Goal: Task Accomplishment & Management: Manage account settings

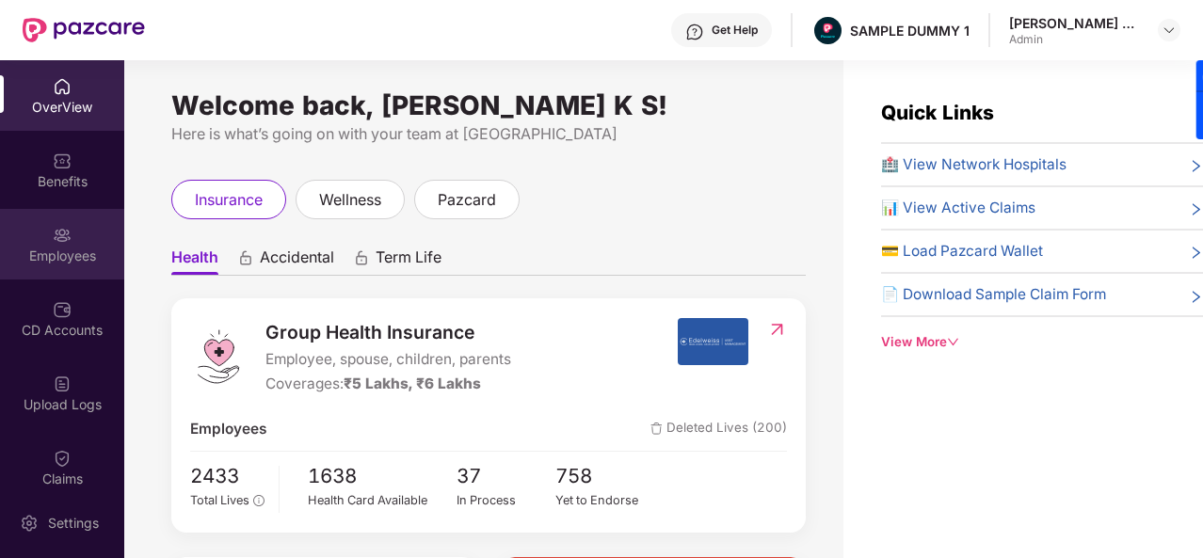
click at [32, 235] on div "Employees" at bounding box center [62, 244] width 124 height 71
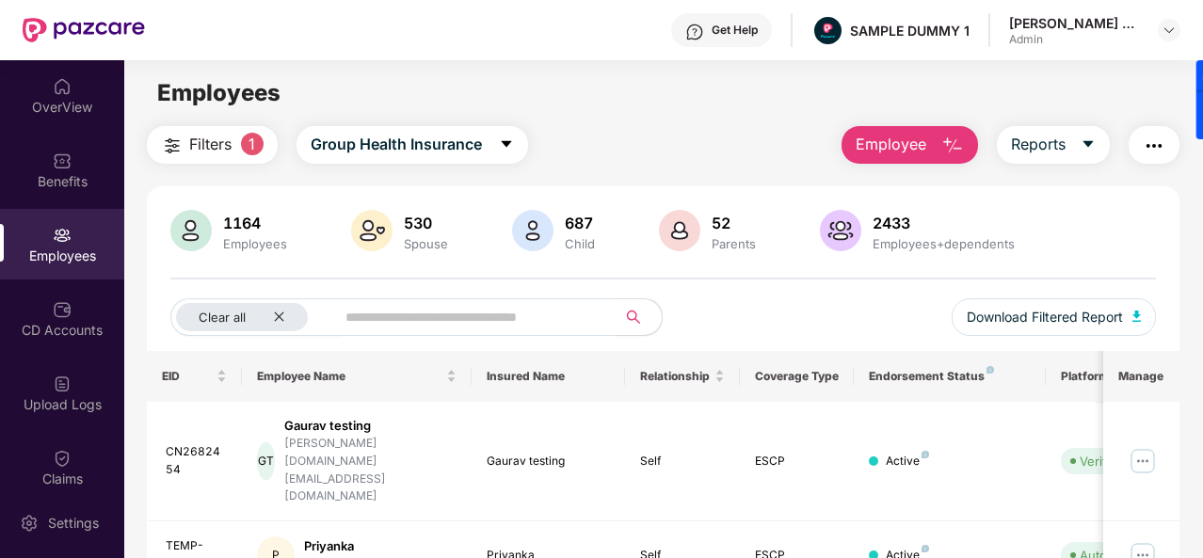
click at [947, 142] on img "button" at bounding box center [953, 146] width 23 height 23
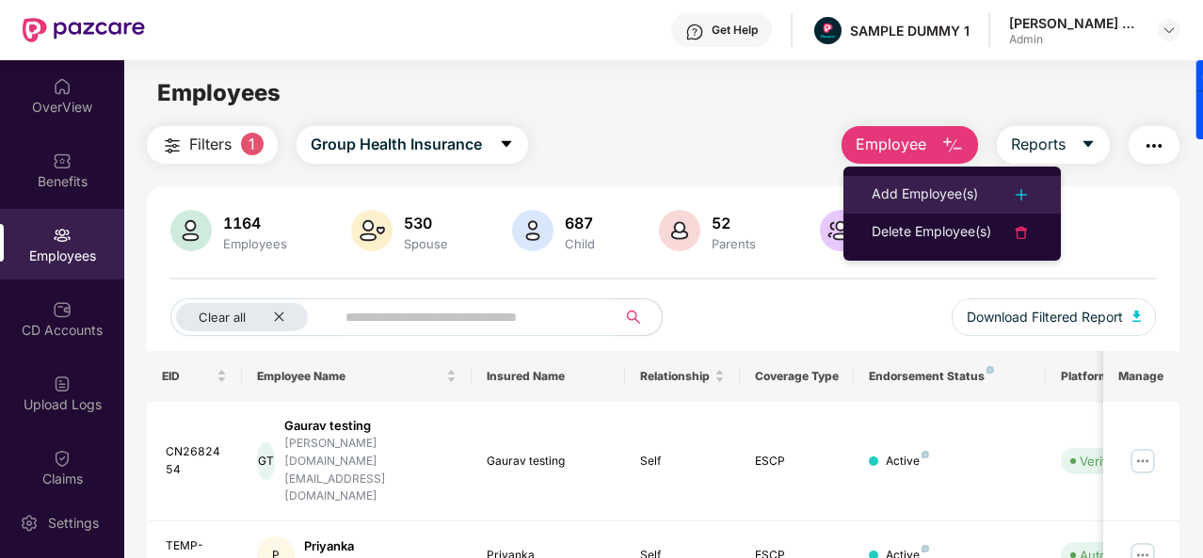
click at [938, 193] on div "Add Employee(s)" at bounding box center [925, 195] width 106 height 23
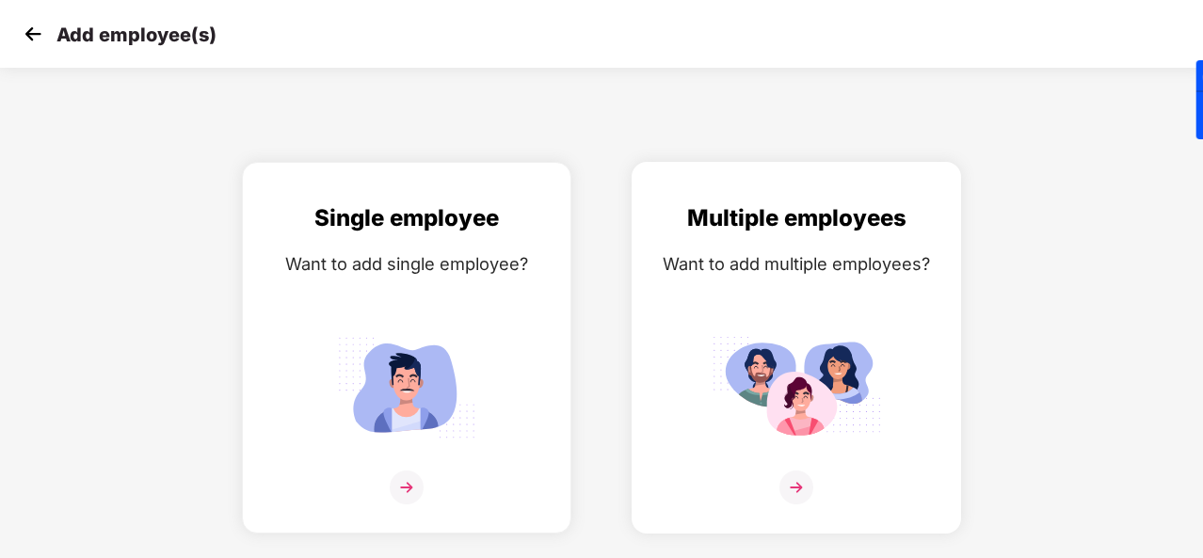
click at [798, 468] on div "Multiple employees Want to add multiple employees?" at bounding box center [797, 365] width 290 height 328
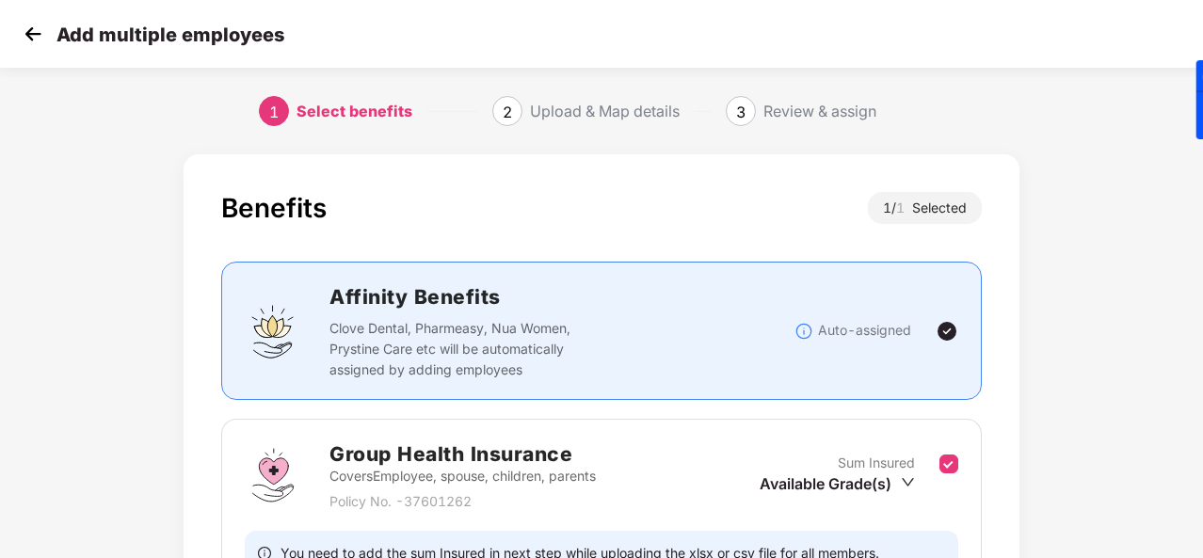
scroll to position [199, 0]
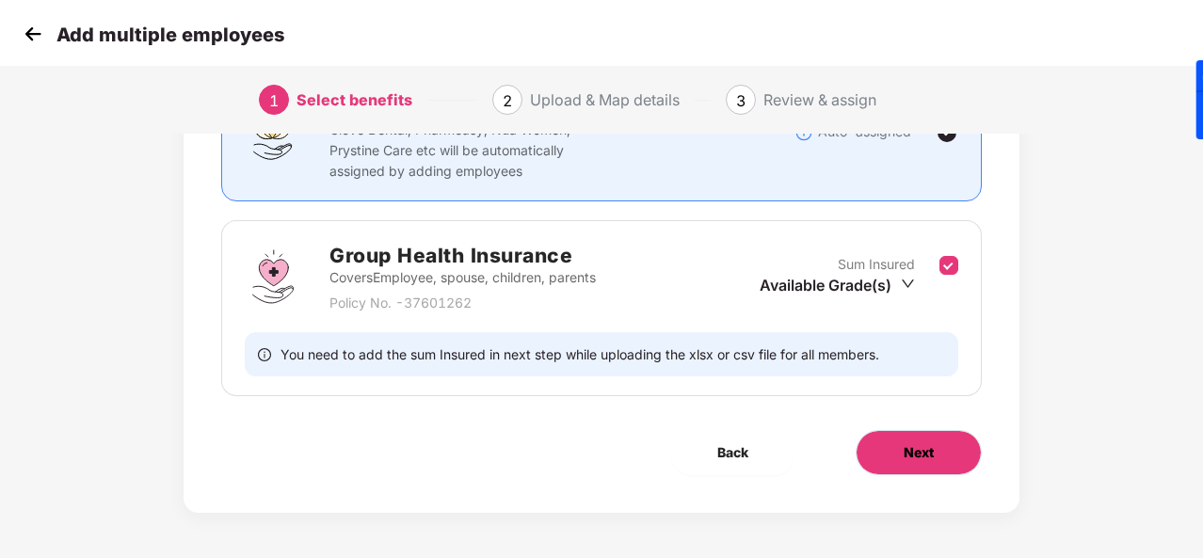
click at [894, 464] on button "Next" at bounding box center [919, 452] width 126 height 45
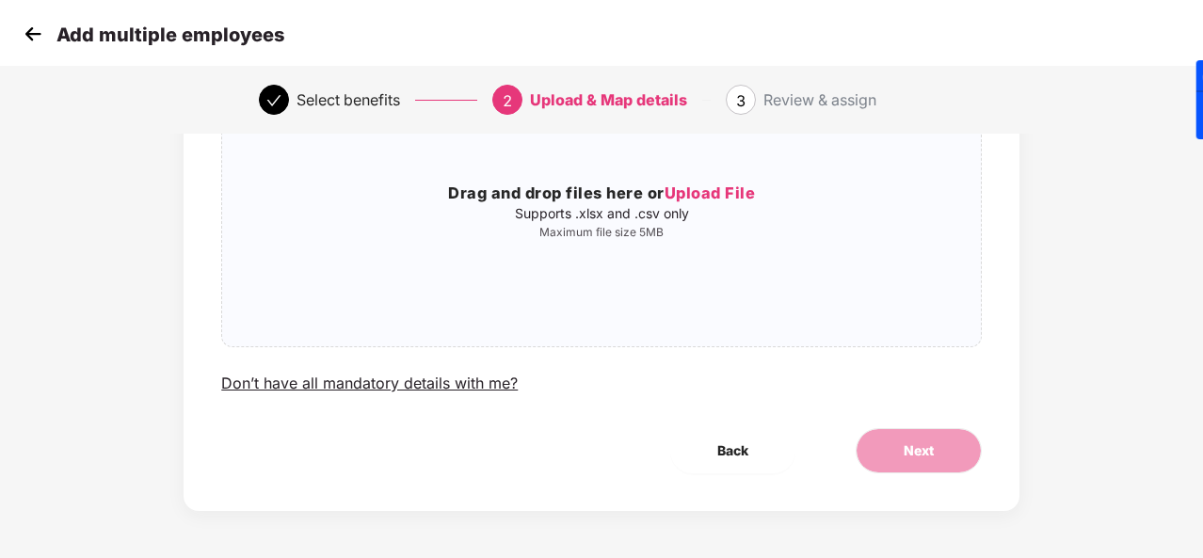
scroll to position [0, 0]
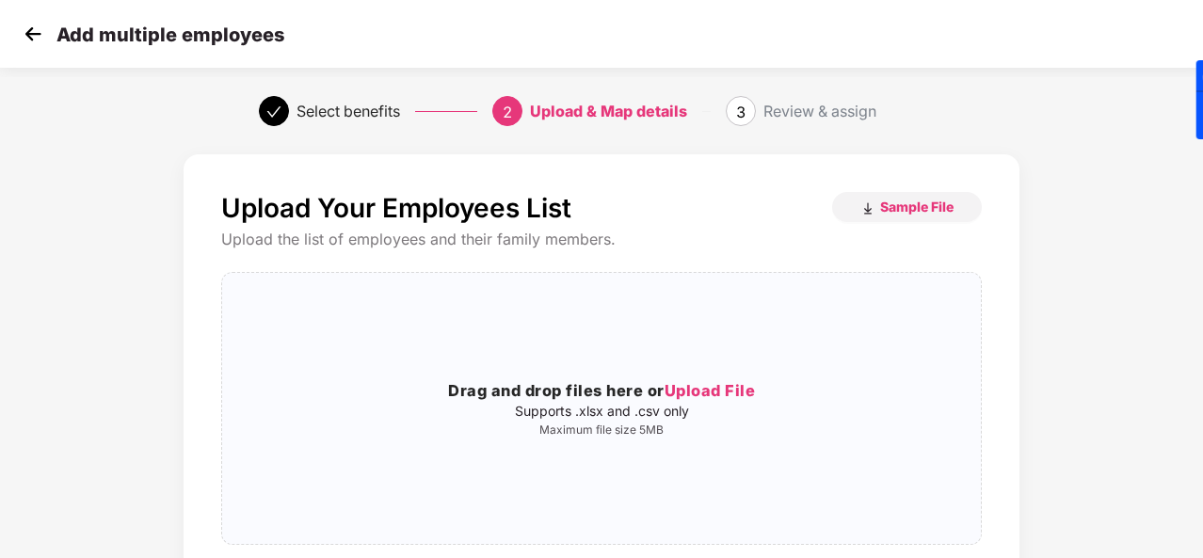
click at [32, 34] on img at bounding box center [33, 34] width 28 height 28
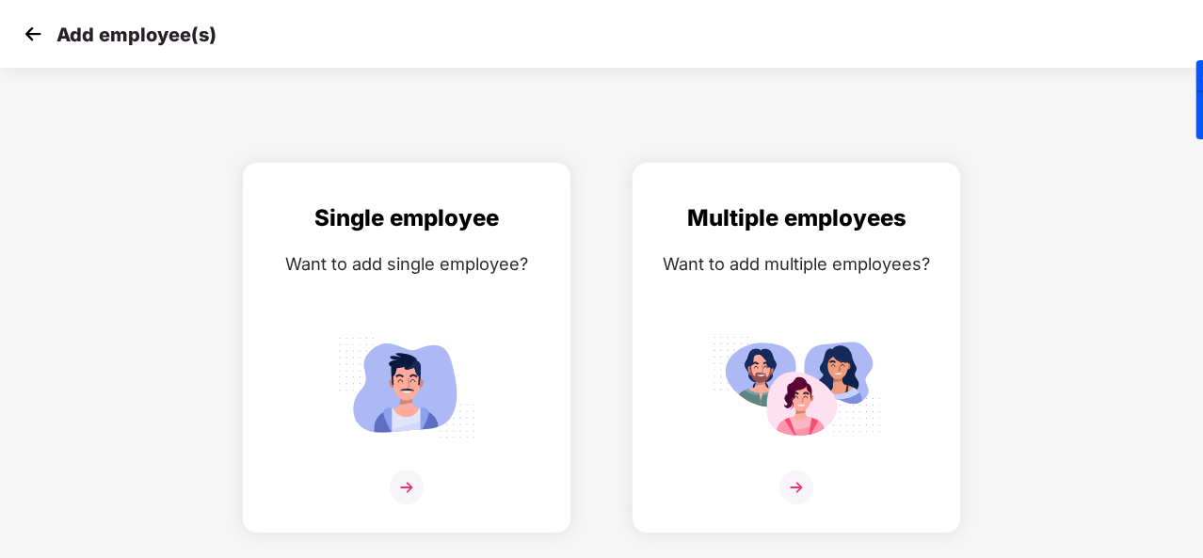
click at [32, 34] on img at bounding box center [33, 34] width 28 height 28
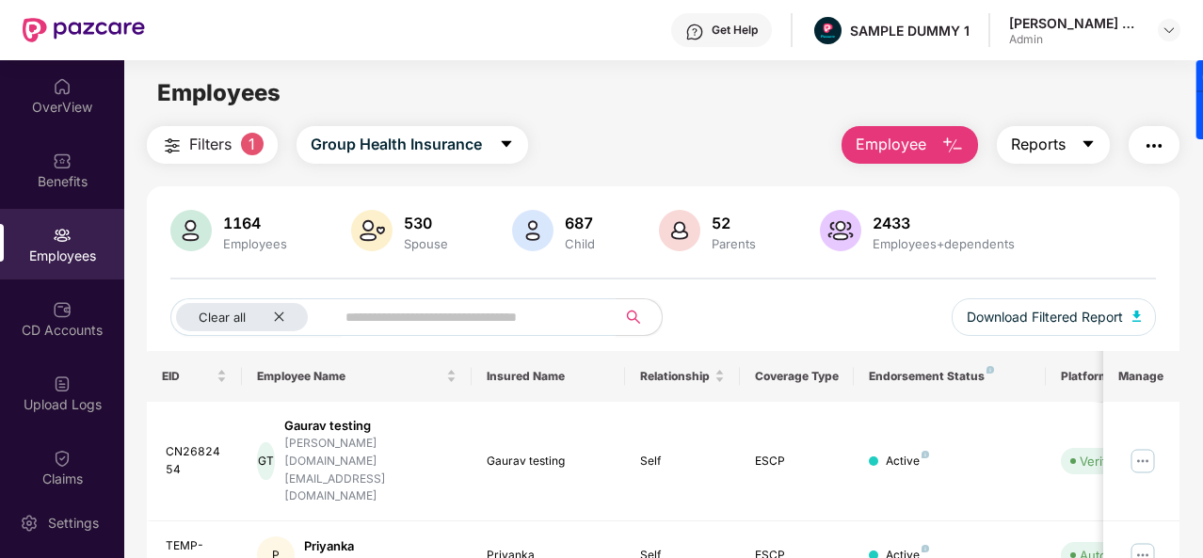
click at [1090, 153] on span "caret-down" at bounding box center [1088, 145] width 15 height 17
click at [687, 102] on div "Employees" at bounding box center [663, 93] width 1078 height 36
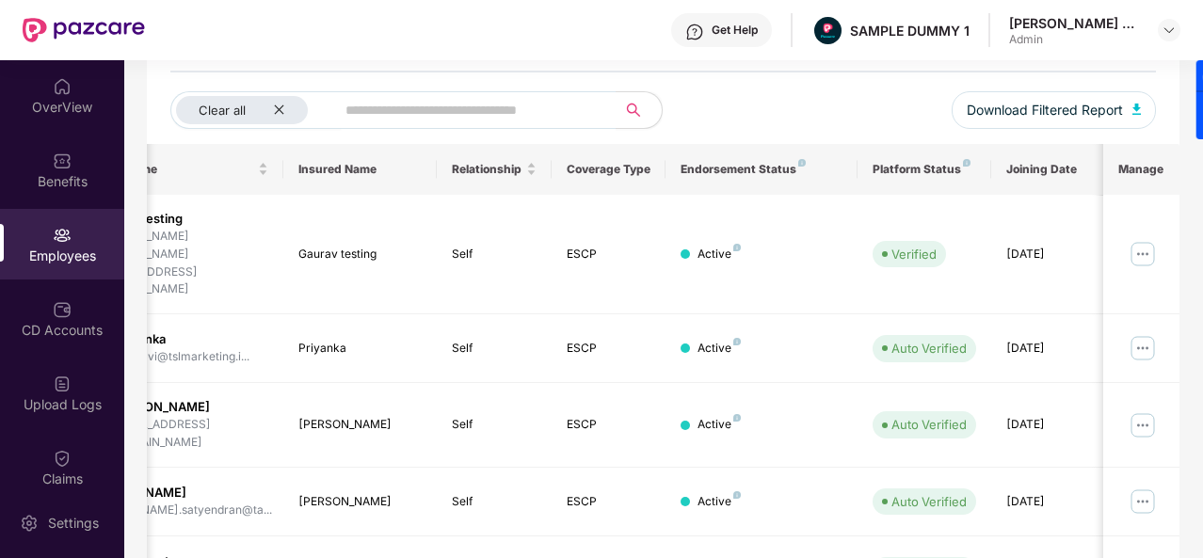
scroll to position [214, 0]
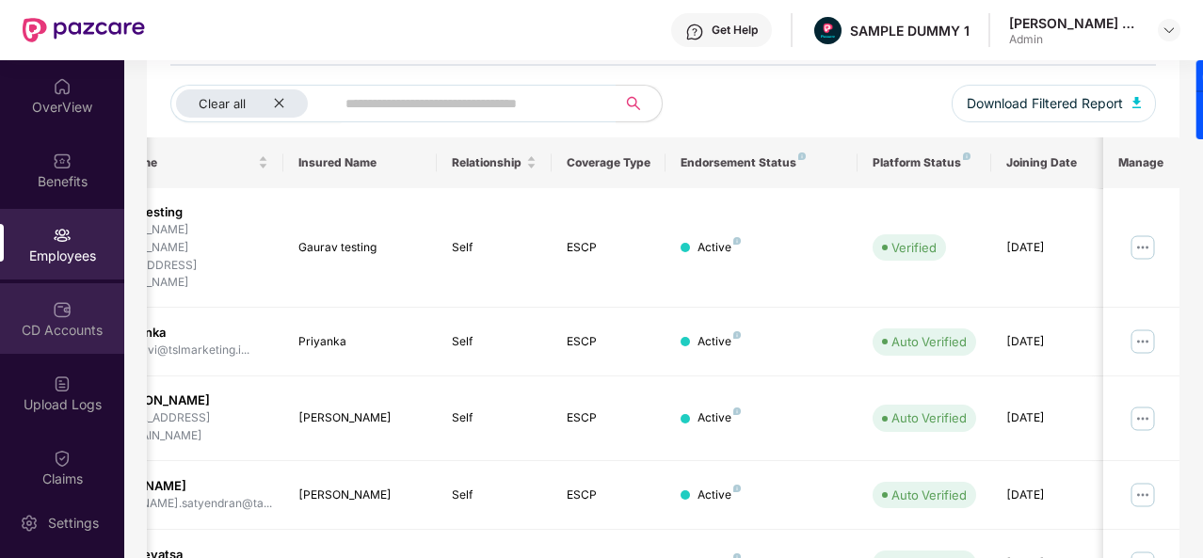
click at [63, 310] on img at bounding box center [62, 309] width 19 height 19
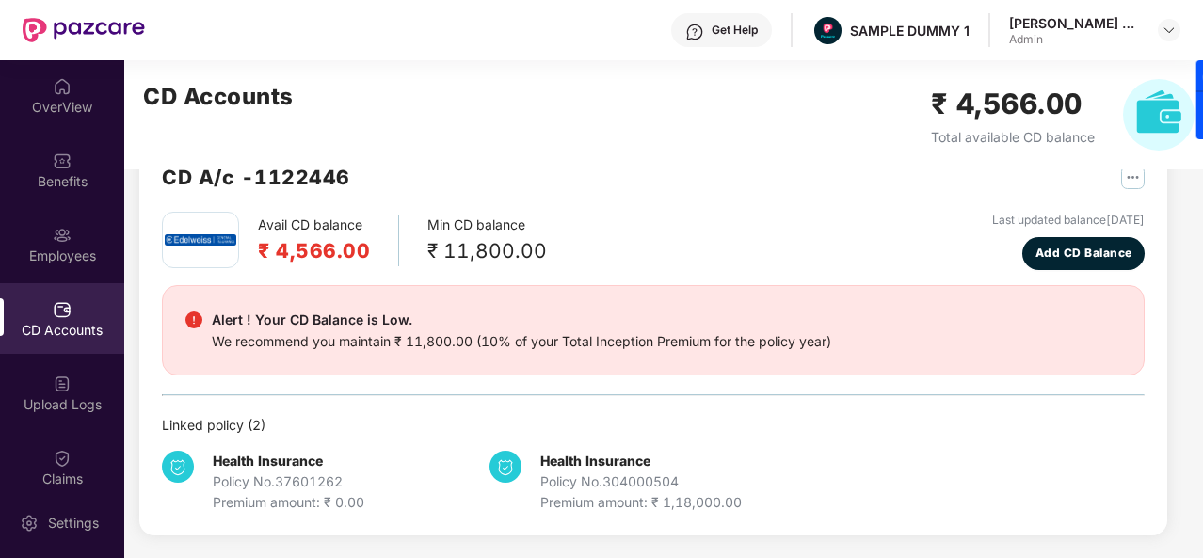
scroll to position [51, 0]
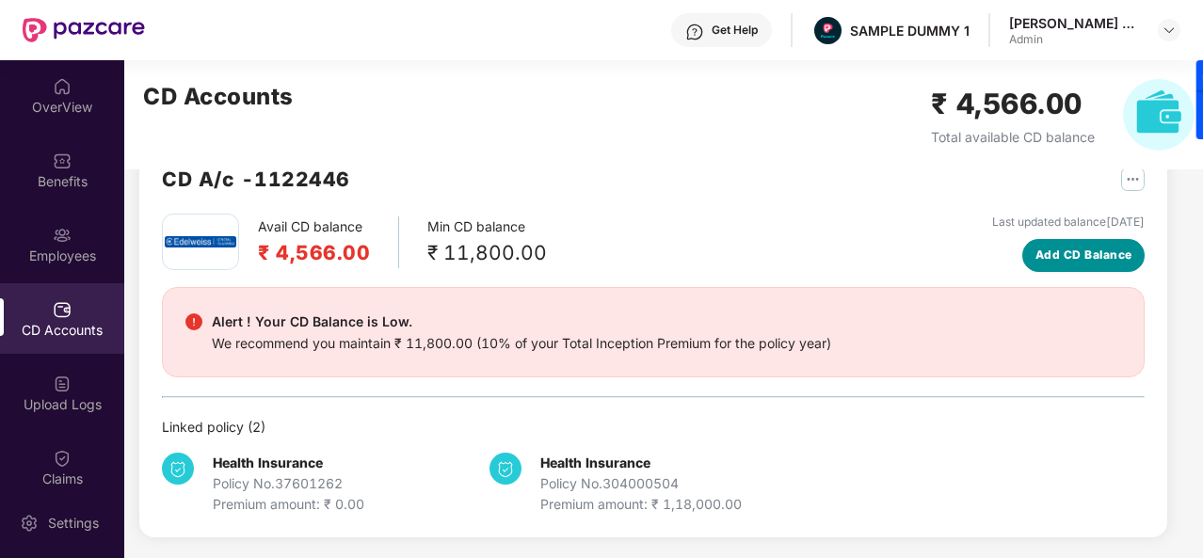
click at [1087, 251] on span "Add CD Balance" at bounding box center [1084, 256] width 97 height 18
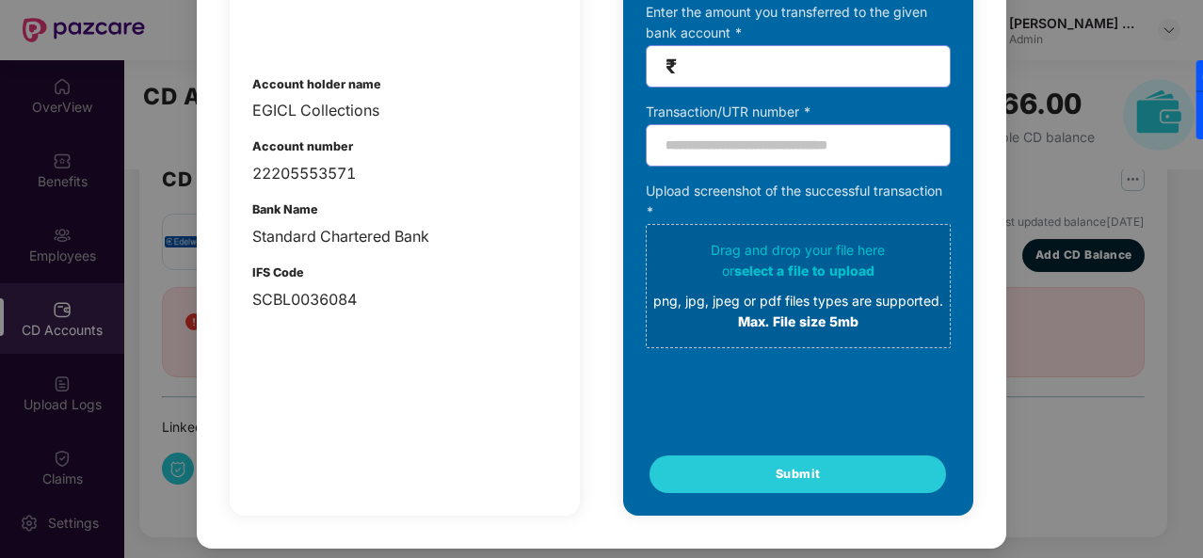
scroll to position [0, 0]
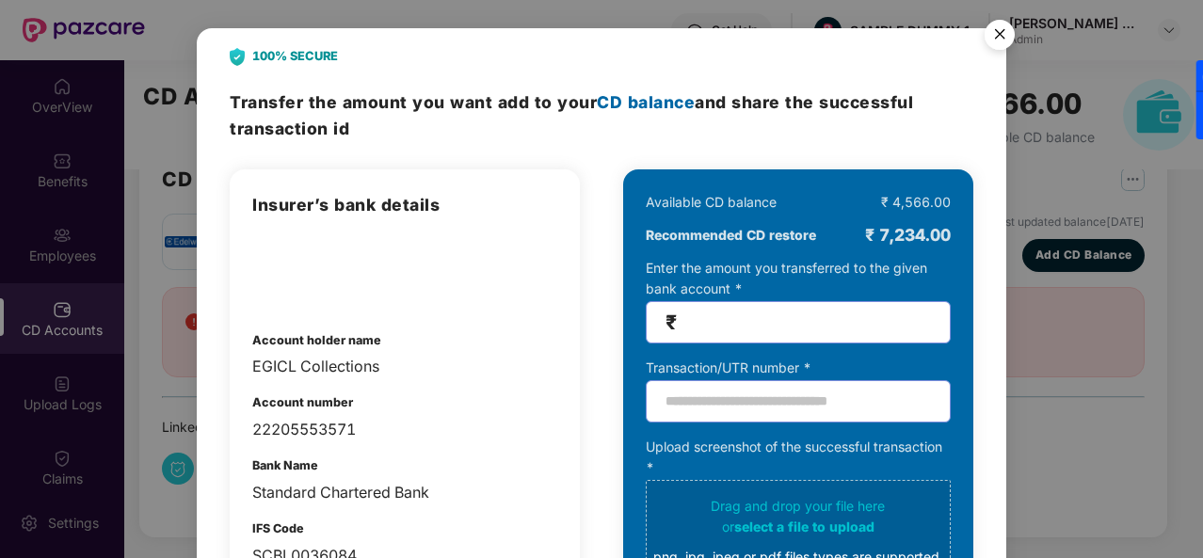
click at [1002, 39] on img "Close" at bounding box center [1000, 37] width 53 height 53
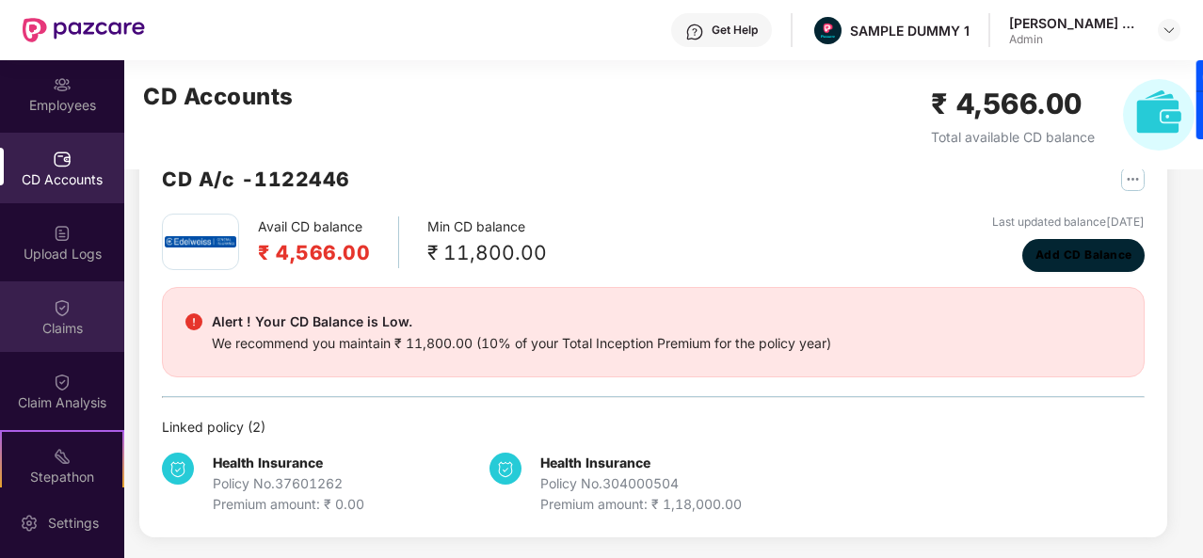
scroll to position [152, 0]
click at [85, 329] on div "Claims" at bounding box center [62, 327] width 124 height 19
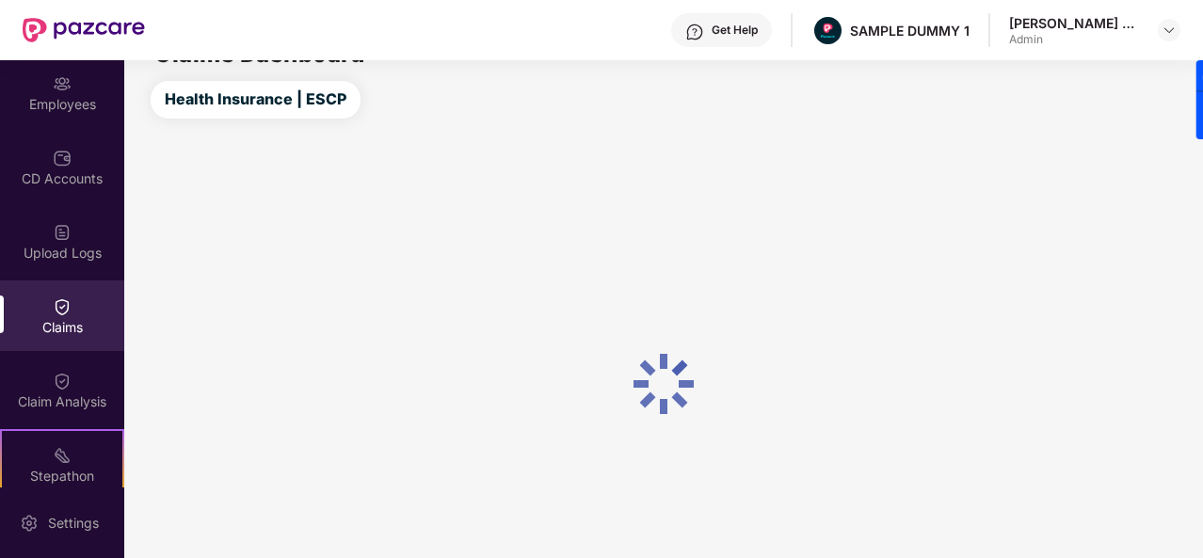
scroll to position [51, 0]
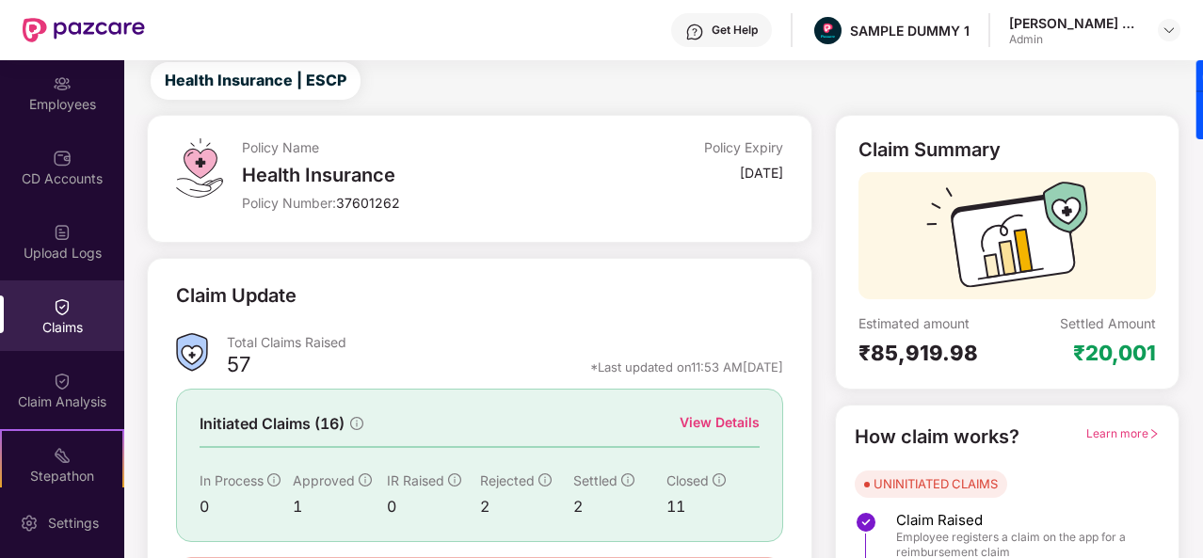
click at [729, 428] on div "View Details" at bounding box center [720, 422] width 80 height 21
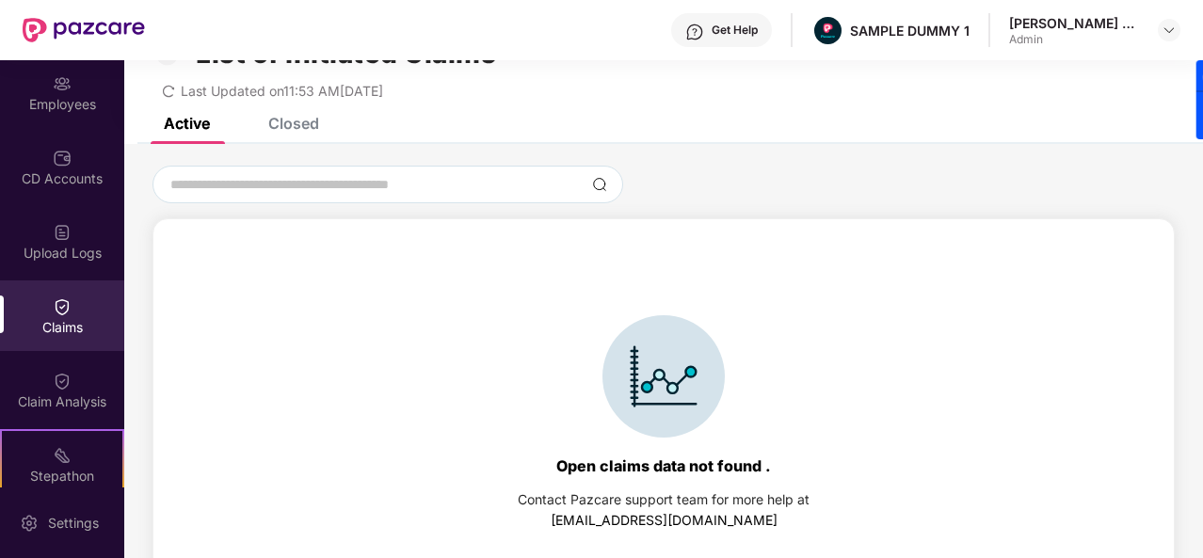
click at [318, 126] on div "Closed" at bounding box center [293, 123] width 51 height 19
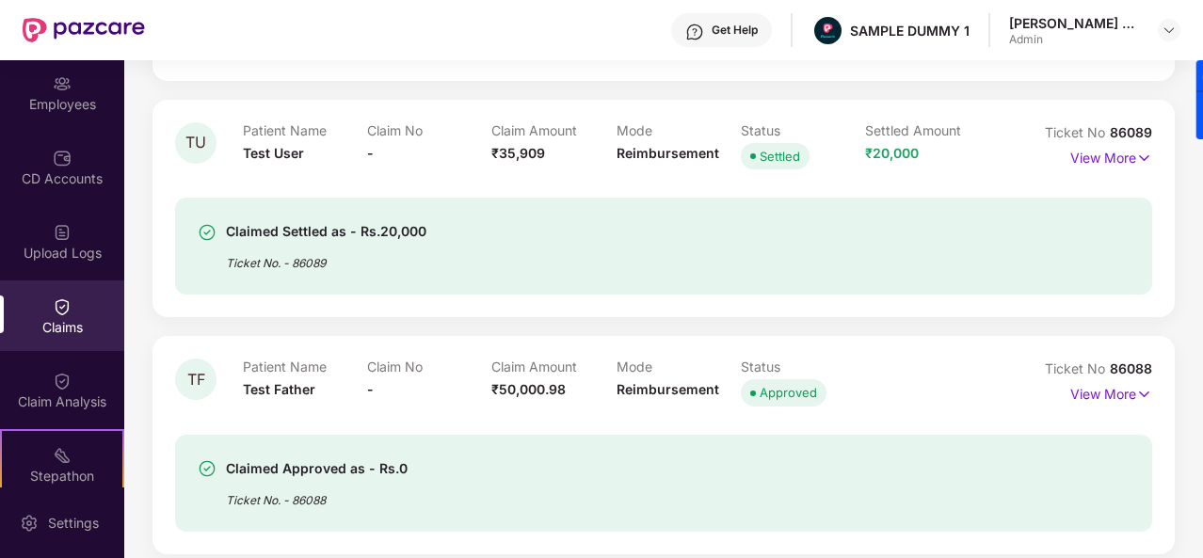
scroll to position [1296, 0]
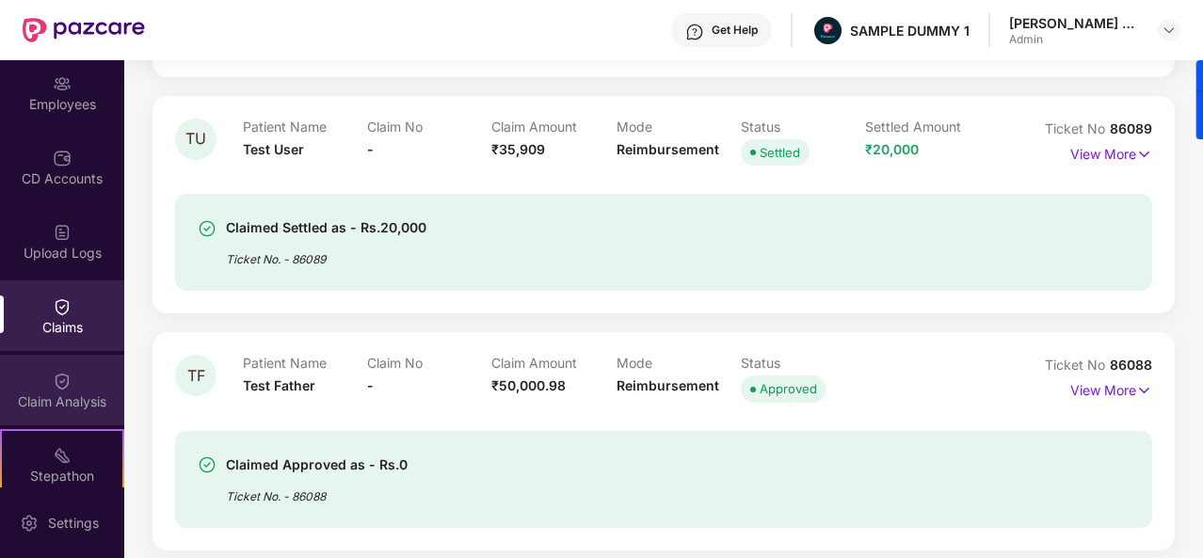
click at [64, 376] on img at bounding box center [62, 381] width 19 height 19
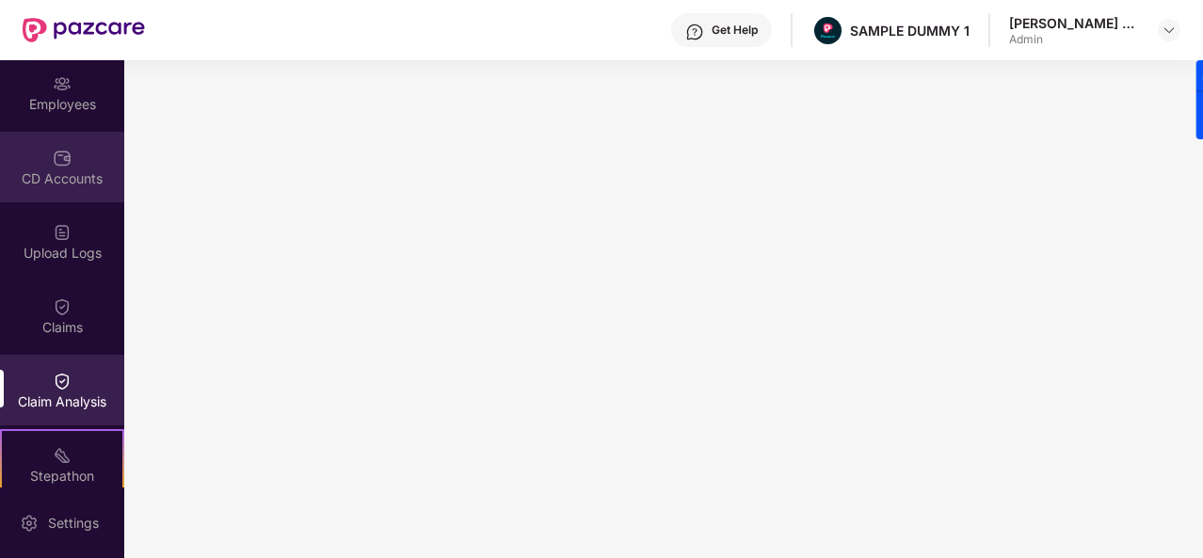
scroll to position [0, 0]
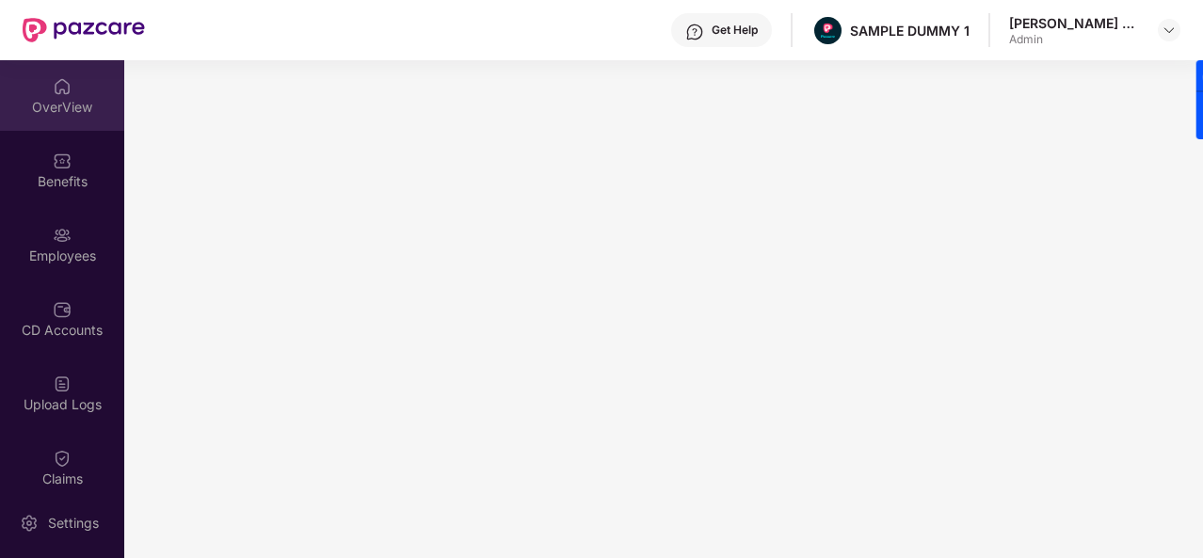
click at [57, 118] on div "OverView" at bounding box center [62, 95] width 124 height 71
